Goal: Consume media (video, audio): Consume media (video, audio)

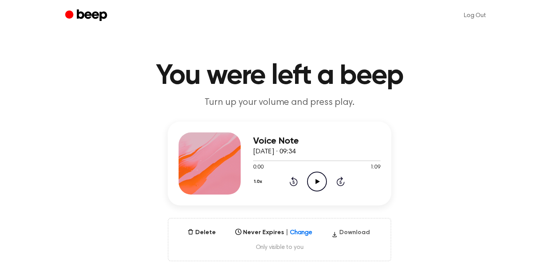
click at [349, 232] on button "Download" at bounding box center [350, 234] width 45 height 12
click at [318, 182] on icon "Play Audio" at bounding box center [317, 182] width 20 height 20
click at [318, 183] on icon at bounding box center [316, 181] width 3 height 5
click at [316, 180] on icon at bounding box center [317, 181] width 4 height 5
click at [316, 180] on icon "Pause Audio" at bounding box center [317, 182] width 20 height 20
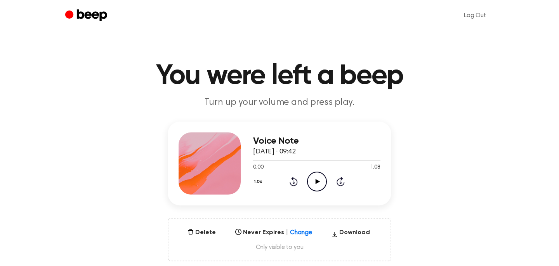
click at [316, 181] on icon at bounding box center [317, 181] width 4 height 5
click at [315, 186] on icon "Play Audio" at bounding box center [317, 182] width 20 height 20
click at [319, 183] on icon "Play Audio" at bounding box center [317, 182] width 20 height 20
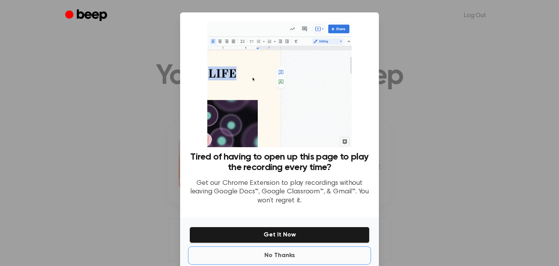
click at [283, 255] on button "No Thanks" at bounding box center [279, 256] width 180 height 16
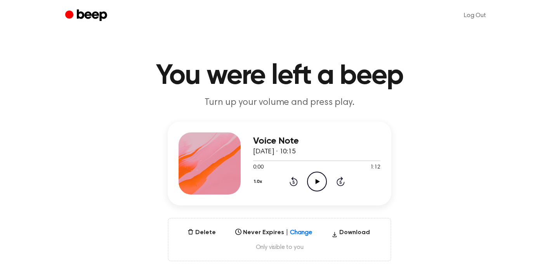
click at [320, 181] on icon "Play Audio" at bounding box center [317, 182] width 20 height 20
click at [316, 184] on icon "Pause Audio" at bounding box center [317, 182] width 20 height 20
click at [313, 184] on icon "Play Audio" at bounding box center [317, 182] width 20 height 20
click at [319, 179] on icon "Play Audio" at bounding box center [317, 182] width 20 height 20
click at [358, 161] on div at bounding box center [316, 160] width 127 height 6
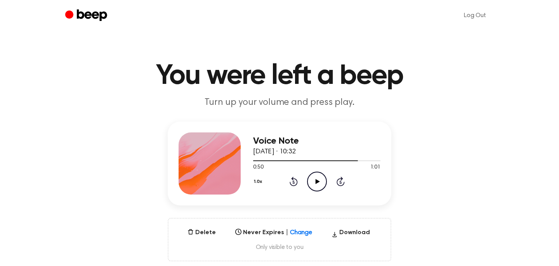
click at [316, 183] on icon at bounding box center [317, 181] width 4 height 5
